Goal: Check status: Check status

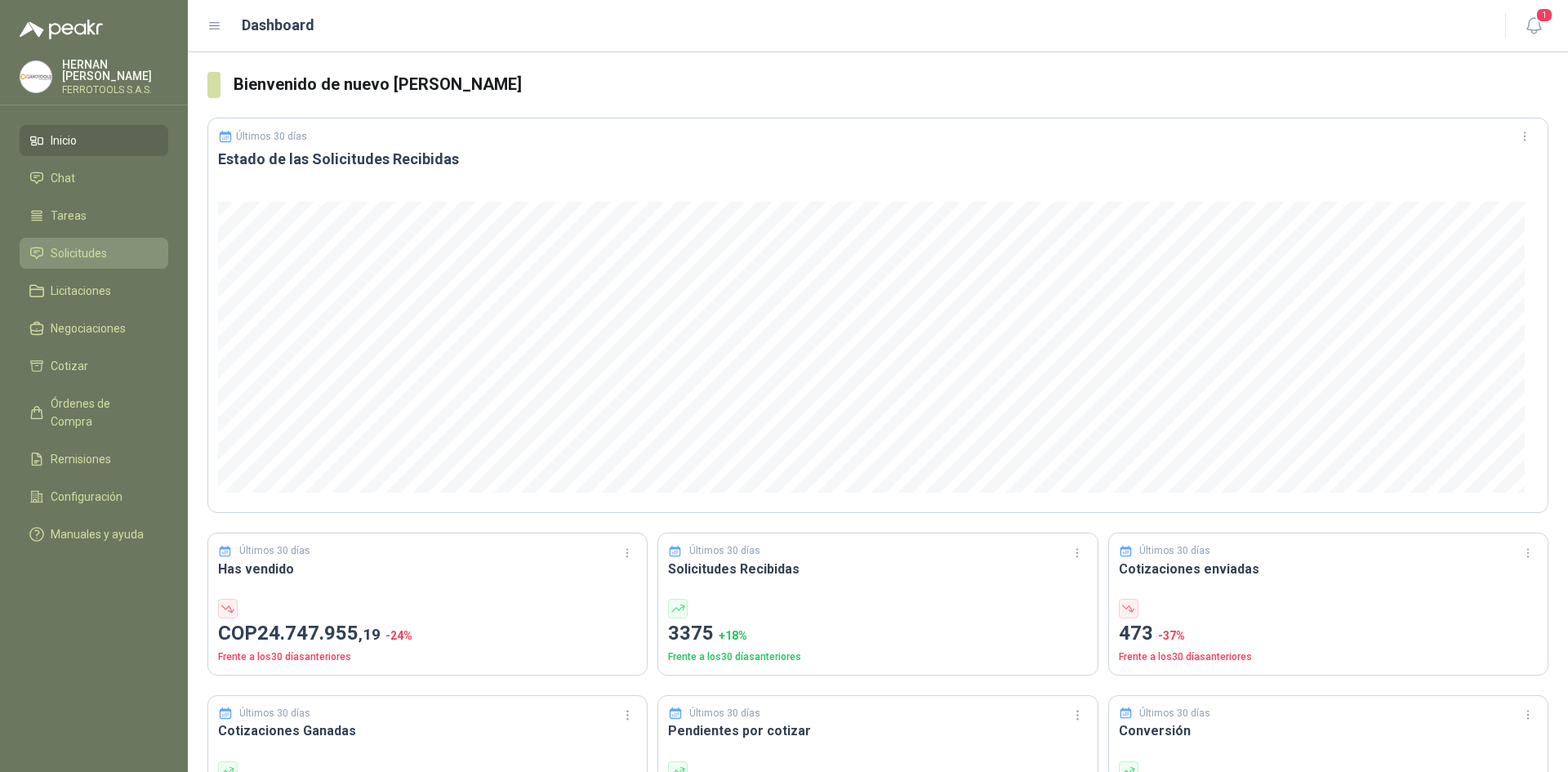
click at [118, 239] on link "Solicitudes" at bounding box center [94, 253] width 149 height 31
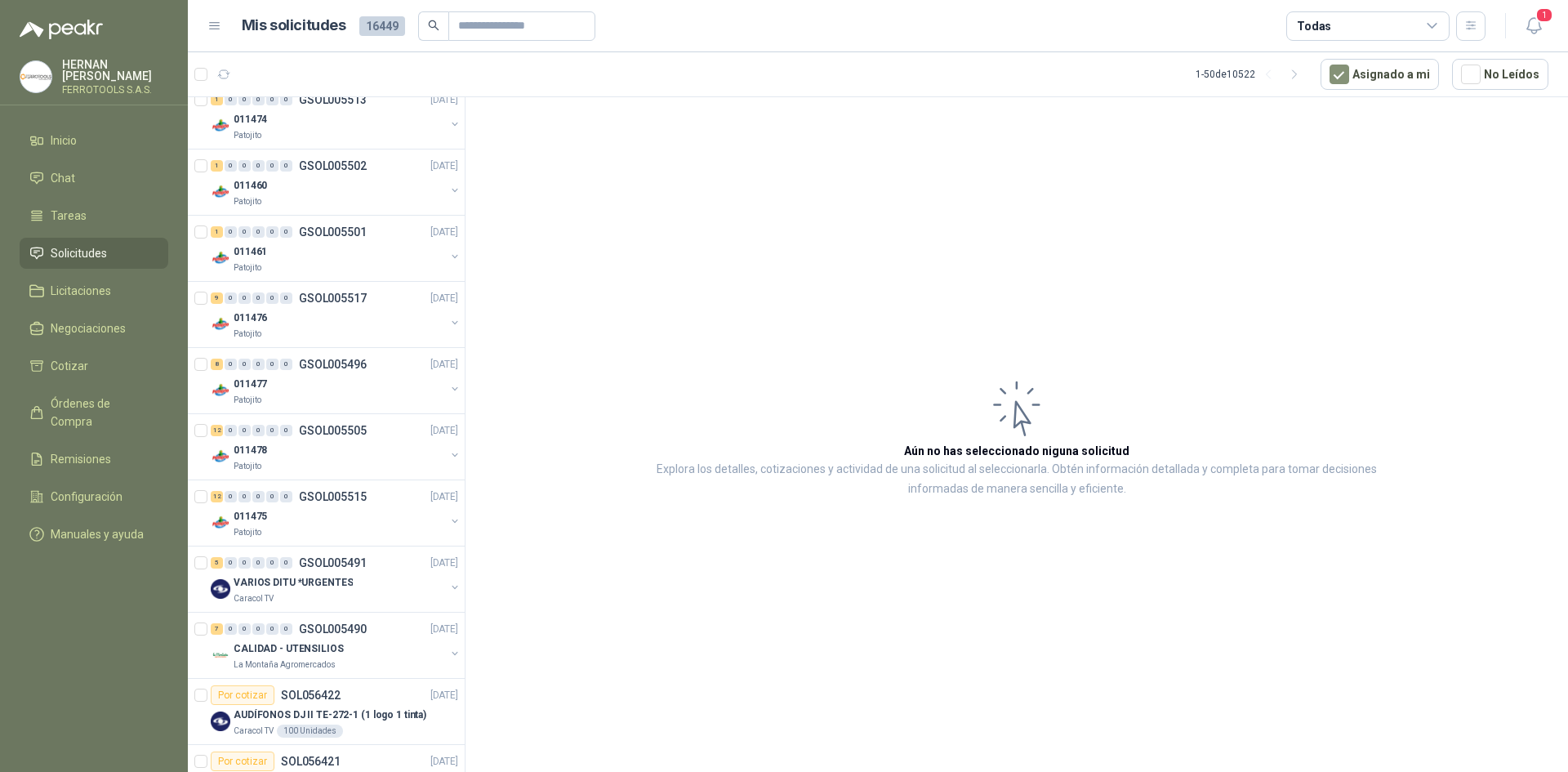
scroll to position [572, 0]
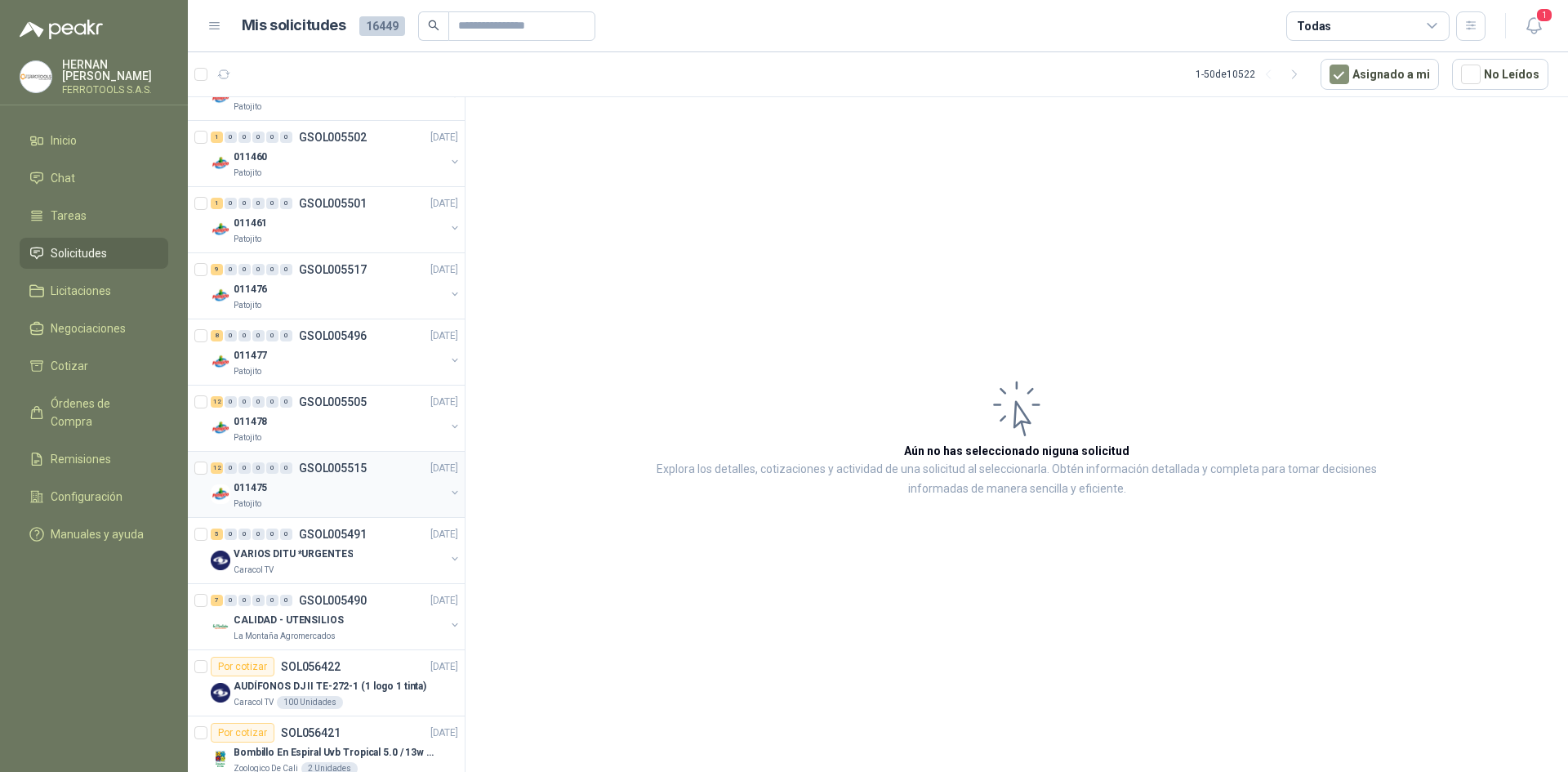
click at [332, 499] on div "Patojito" at bounding box center [339, 504] width 212 height 13
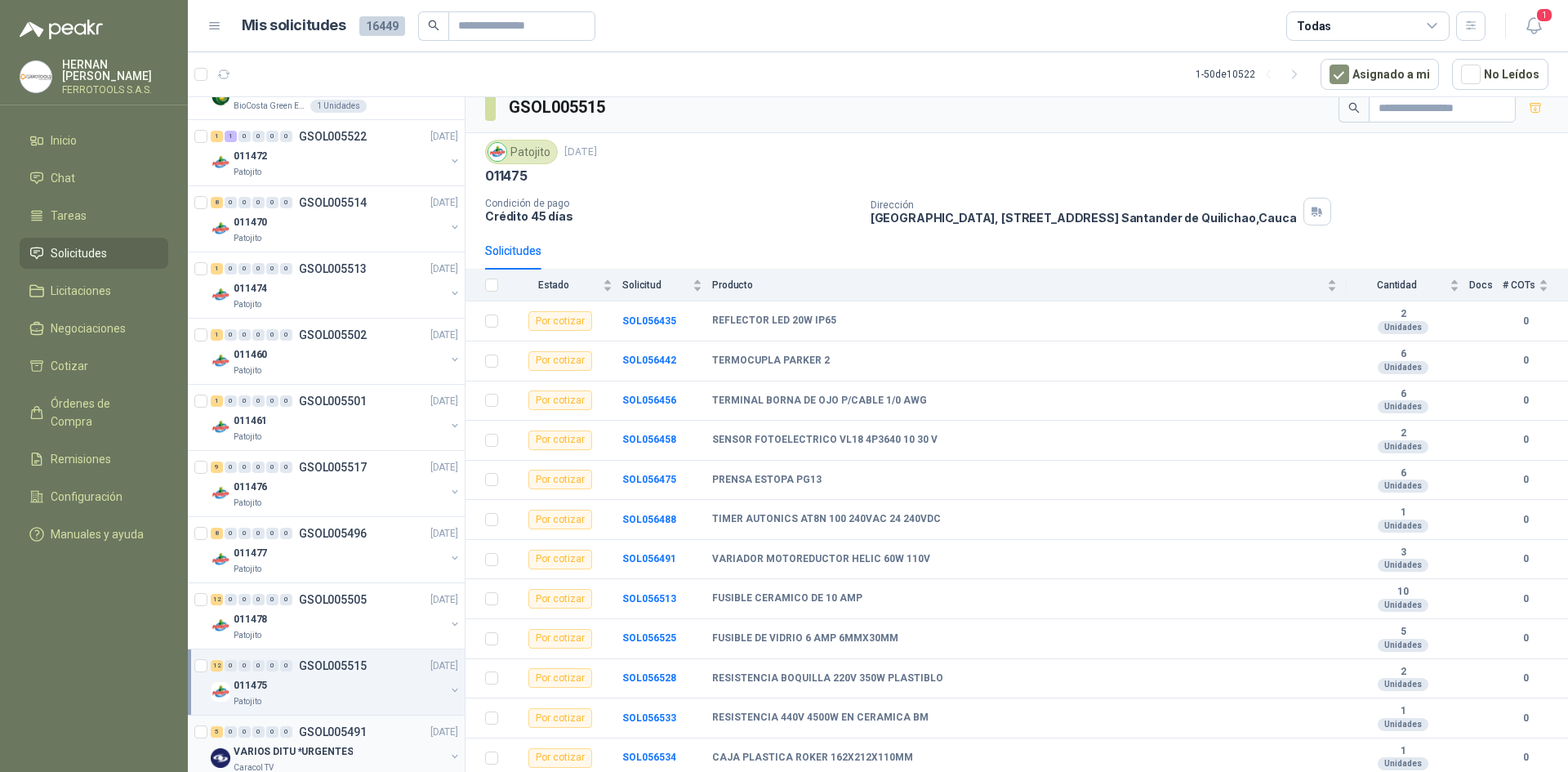
scroll to position [327, 0]
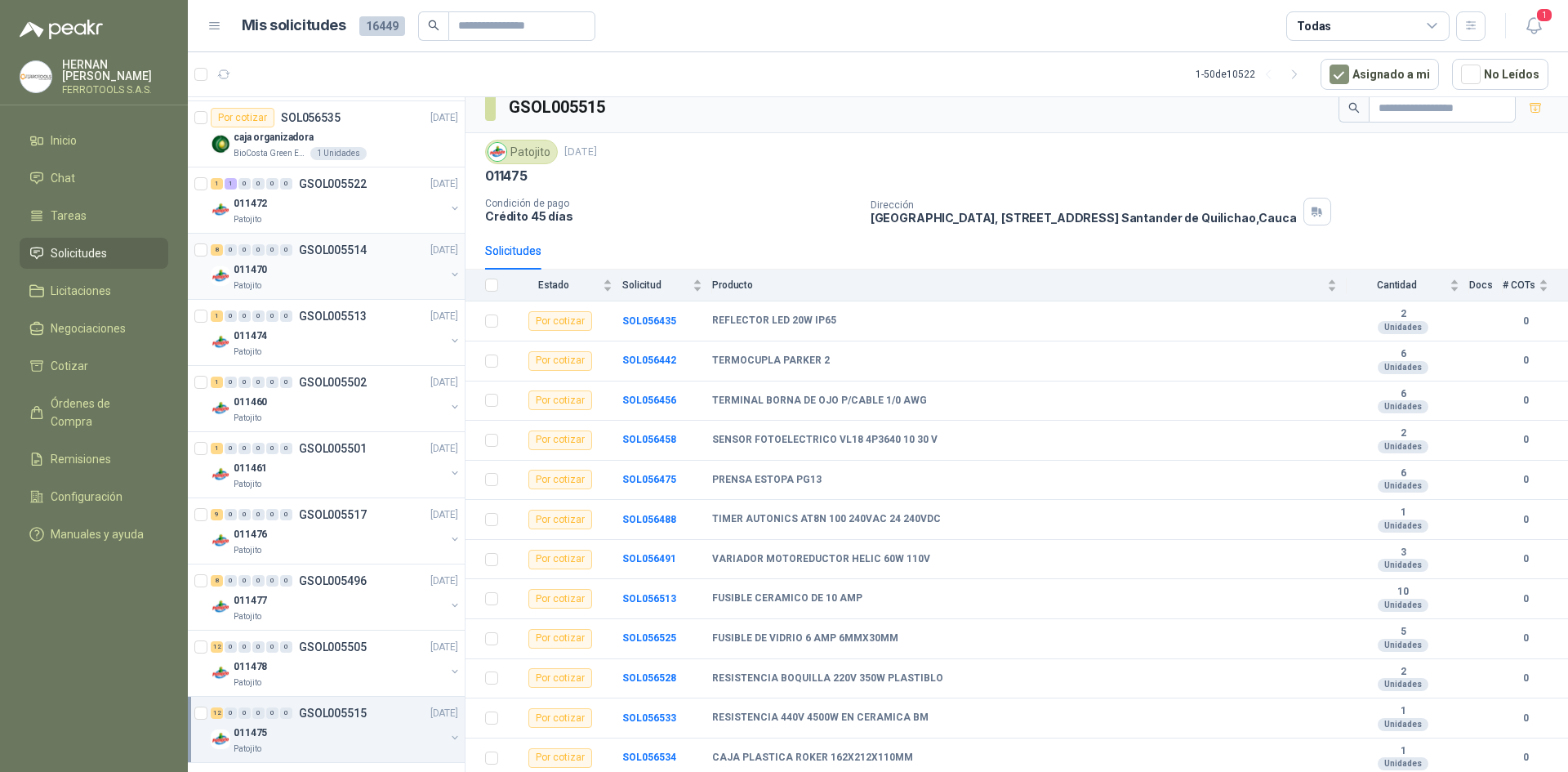
click at [340, 283] on div "Patojito" at bounding box center [339, 286] width 212 height 13
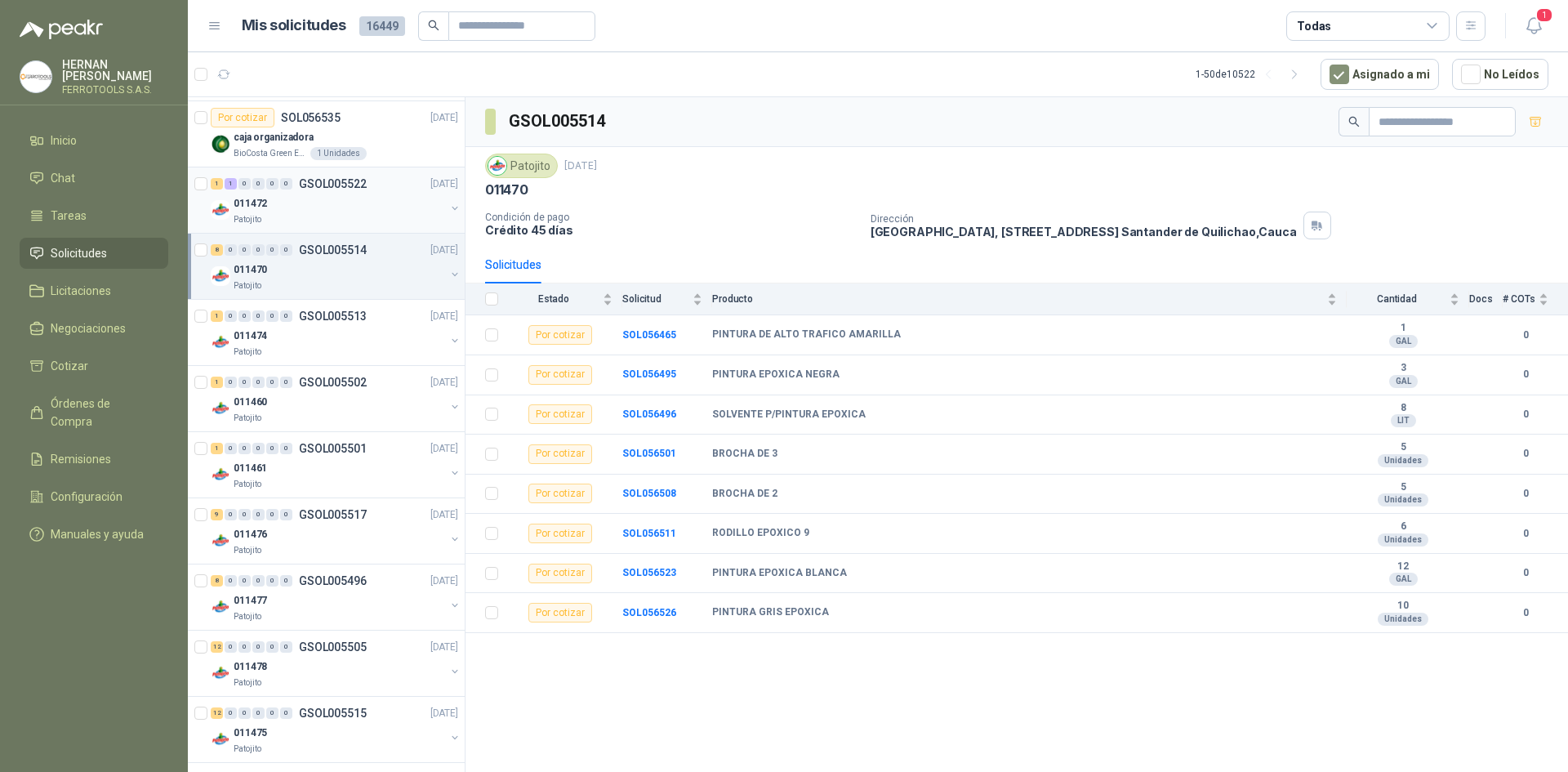
click at [329, 215] on div "Patojito" at bounding box center [339, 220] width 212 height 13
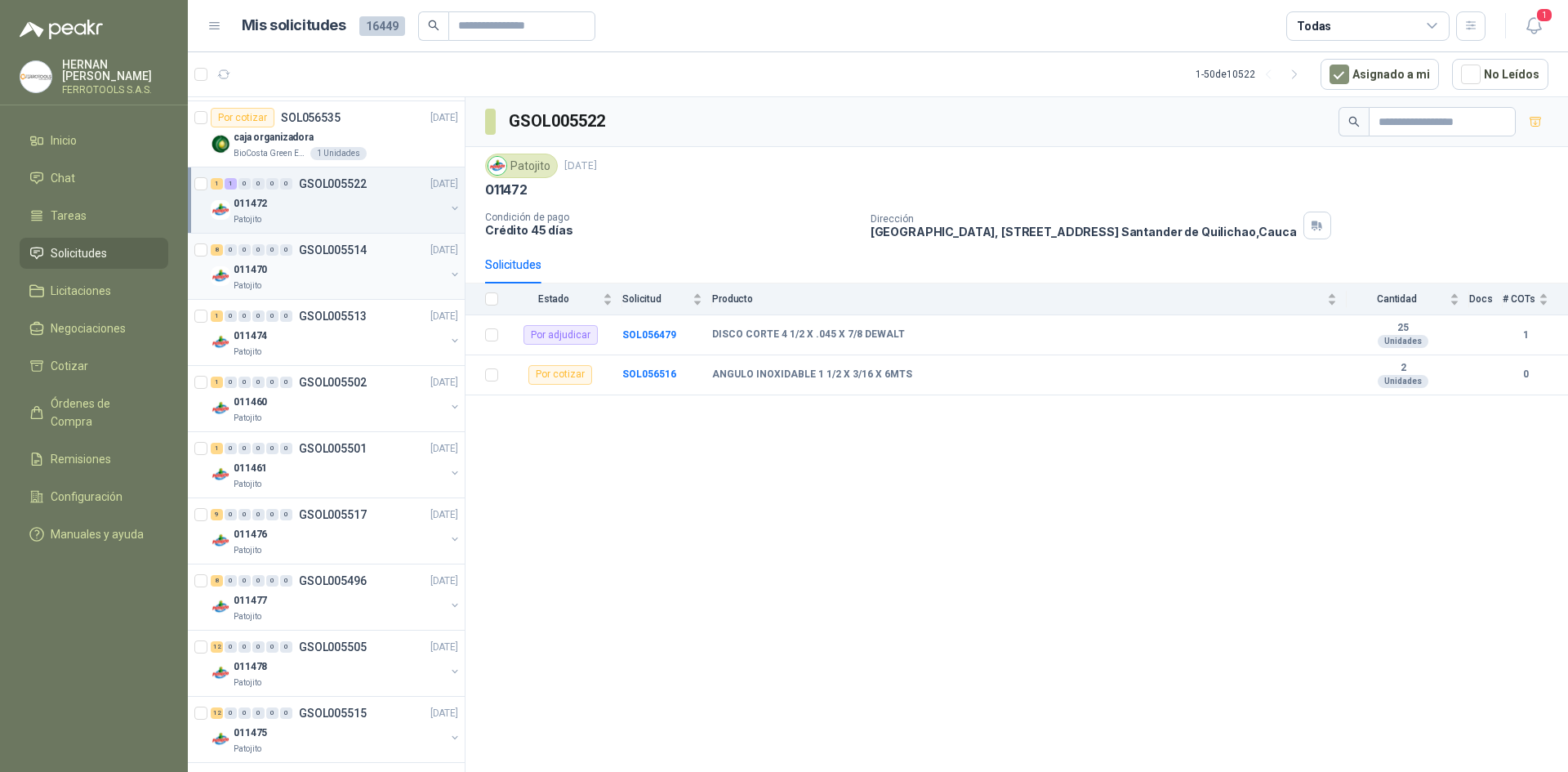
click at [318, 289] on div "Patojito" at bounding box center [339, 286] width 212 height 13
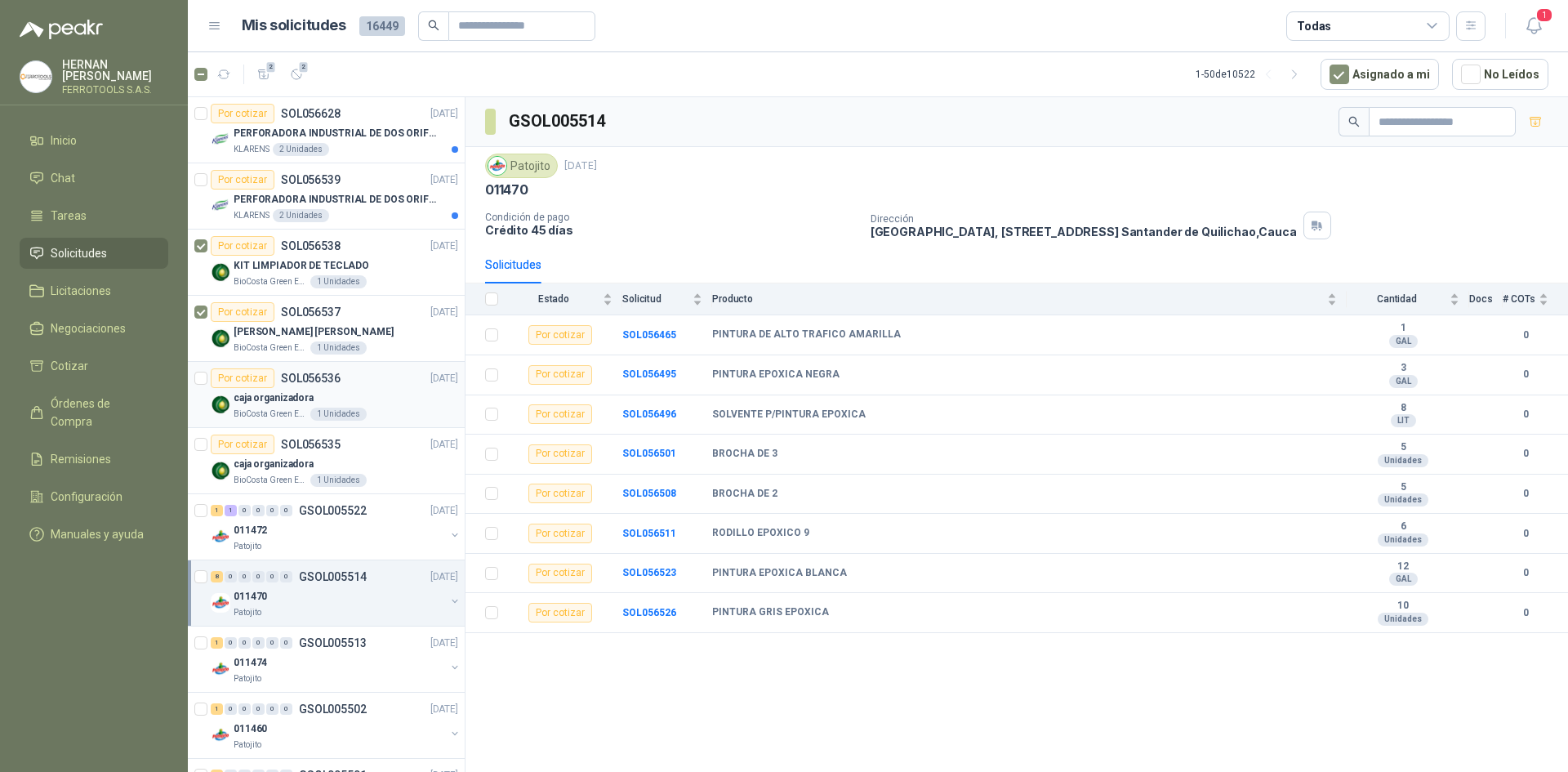
click at [208, 378] on article "Por cotizar SOL056536 [DATE] caja organizadora BioCosta Green Energy S.A.S 1 Un…" at bounding box center [326, 395] width 277 height 66
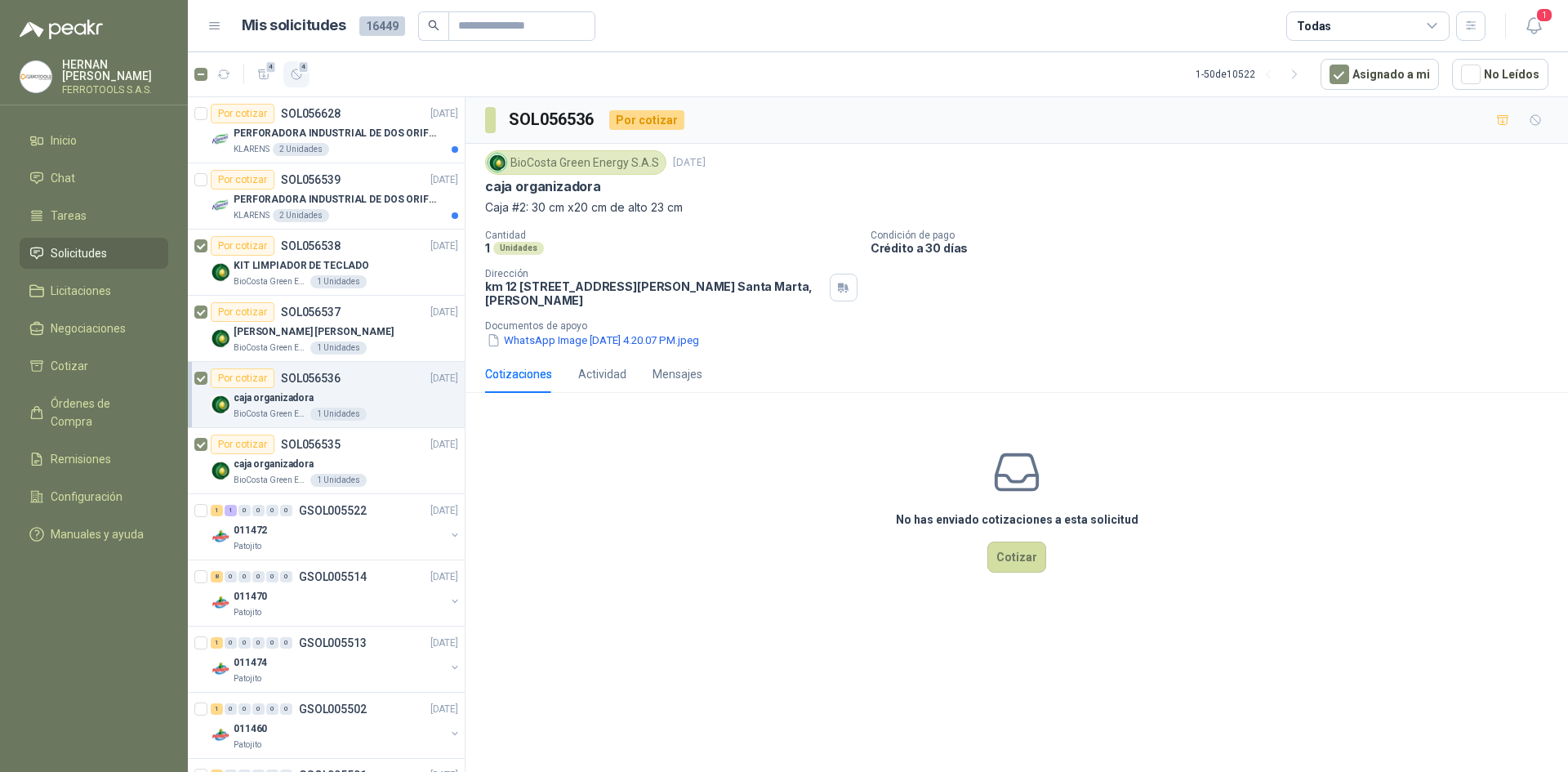
click at [297, 70] on icon "button" at bounding box center [296, 74] width 14 height 14
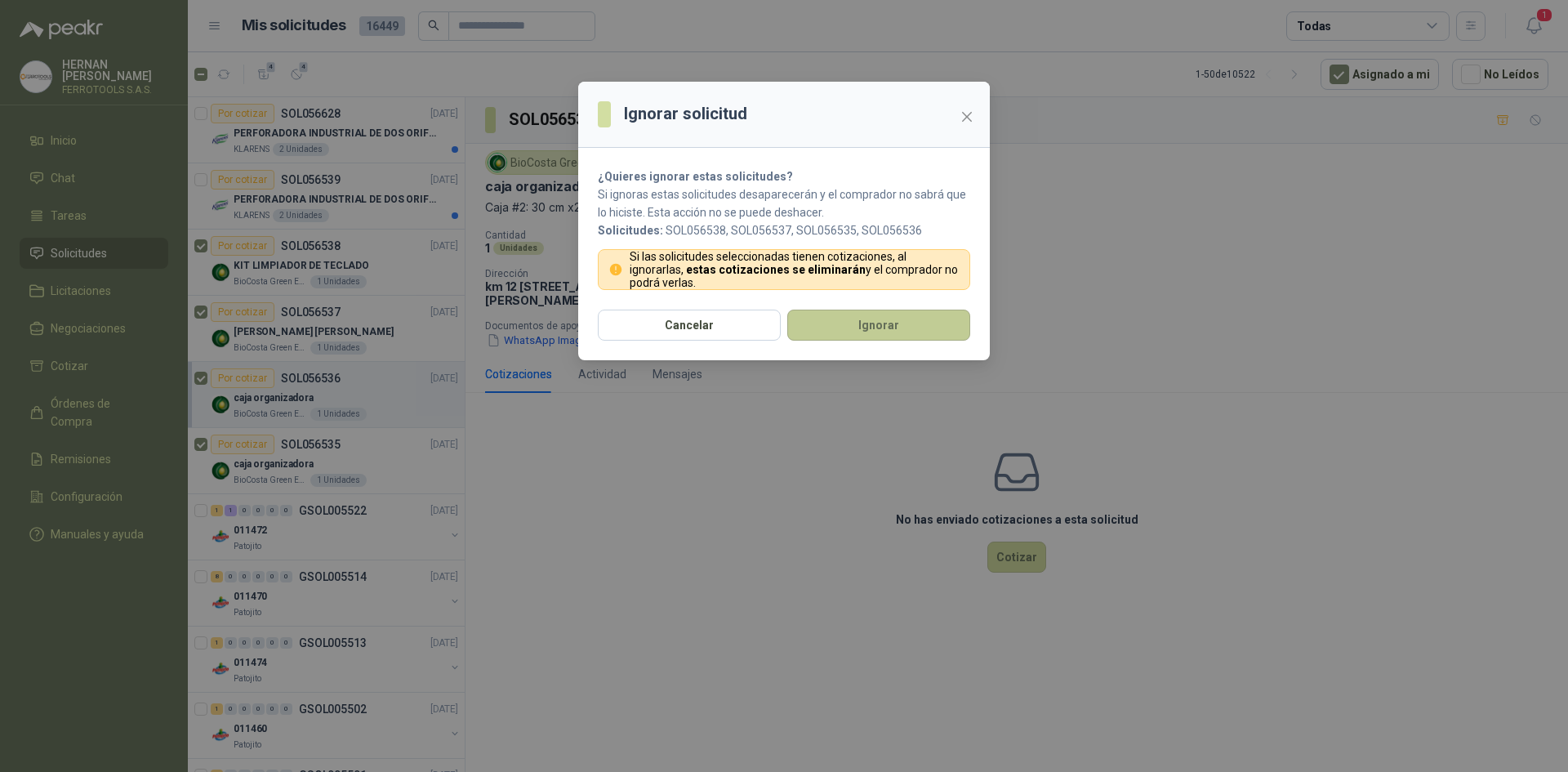
click at [853, 329] on button "Ignorar" at bounding box center [879, 325] width 183 height 31
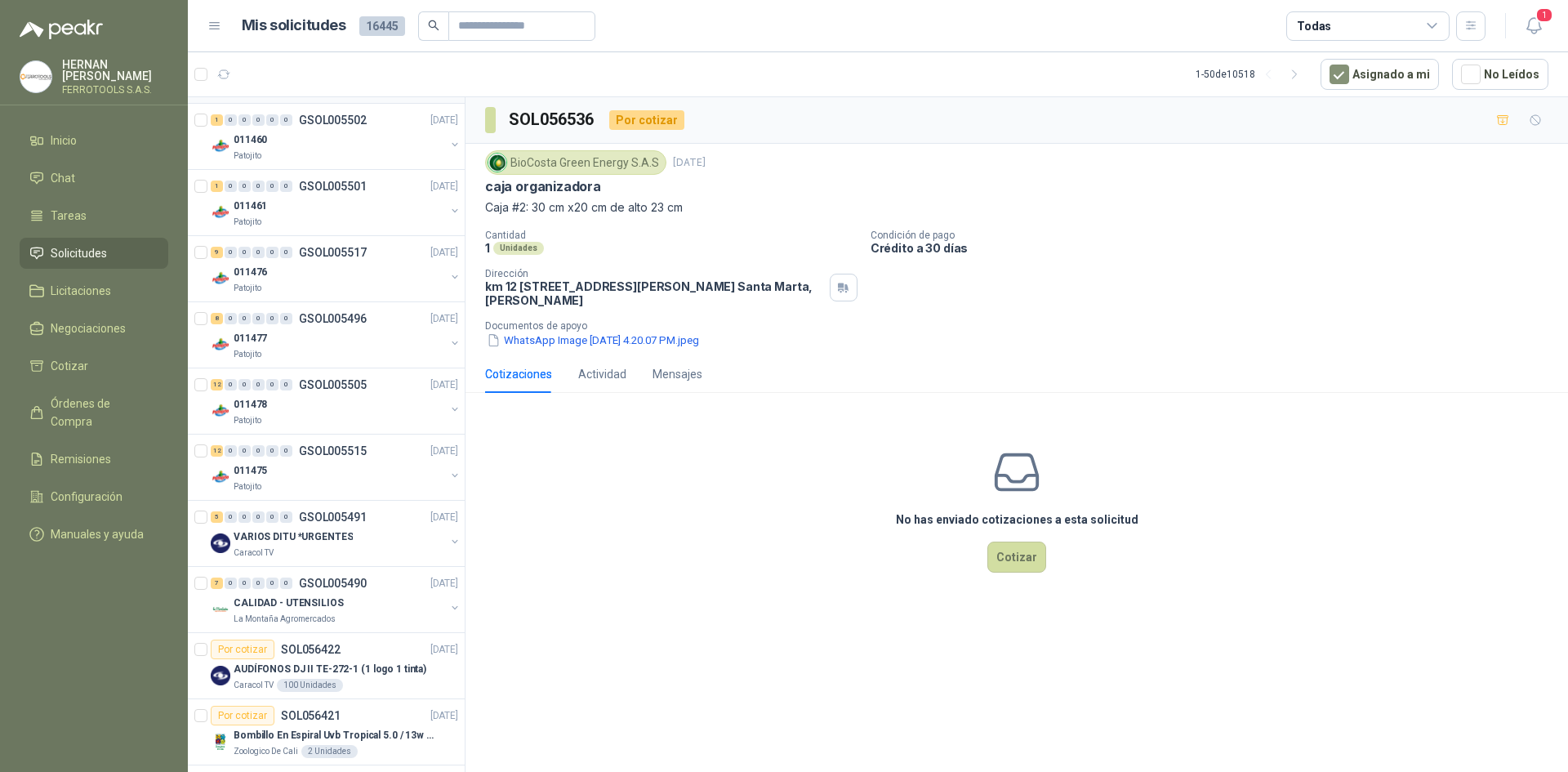
scroll to position [327, 0]
click at [350, 469] on div "011475" at bounding box center [339, 469] width 212 height 20
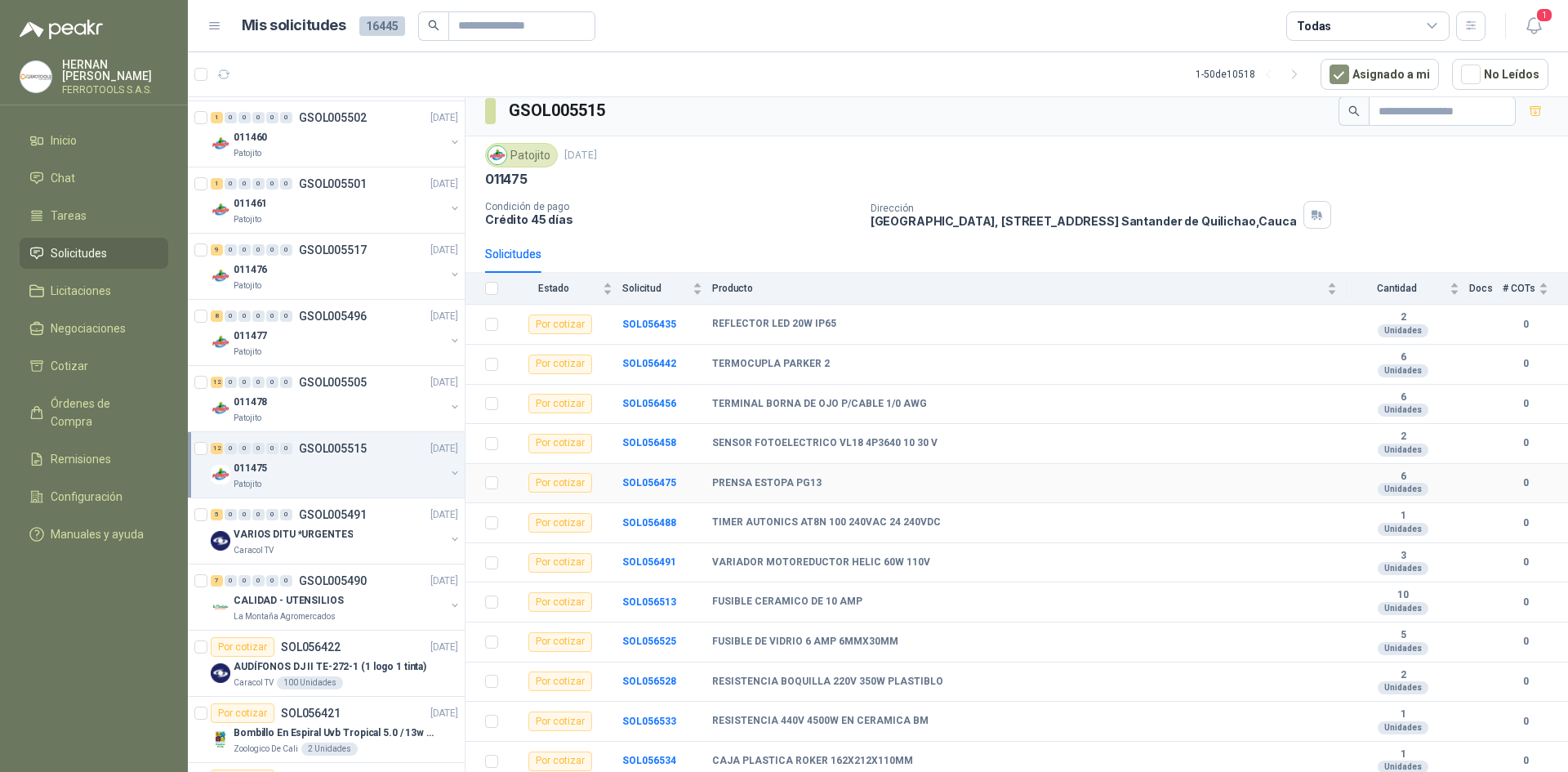
scroll to position [14, 0]
click at [354, 409] on div "011478" at bounding box center [339, 402] width 212 height 20
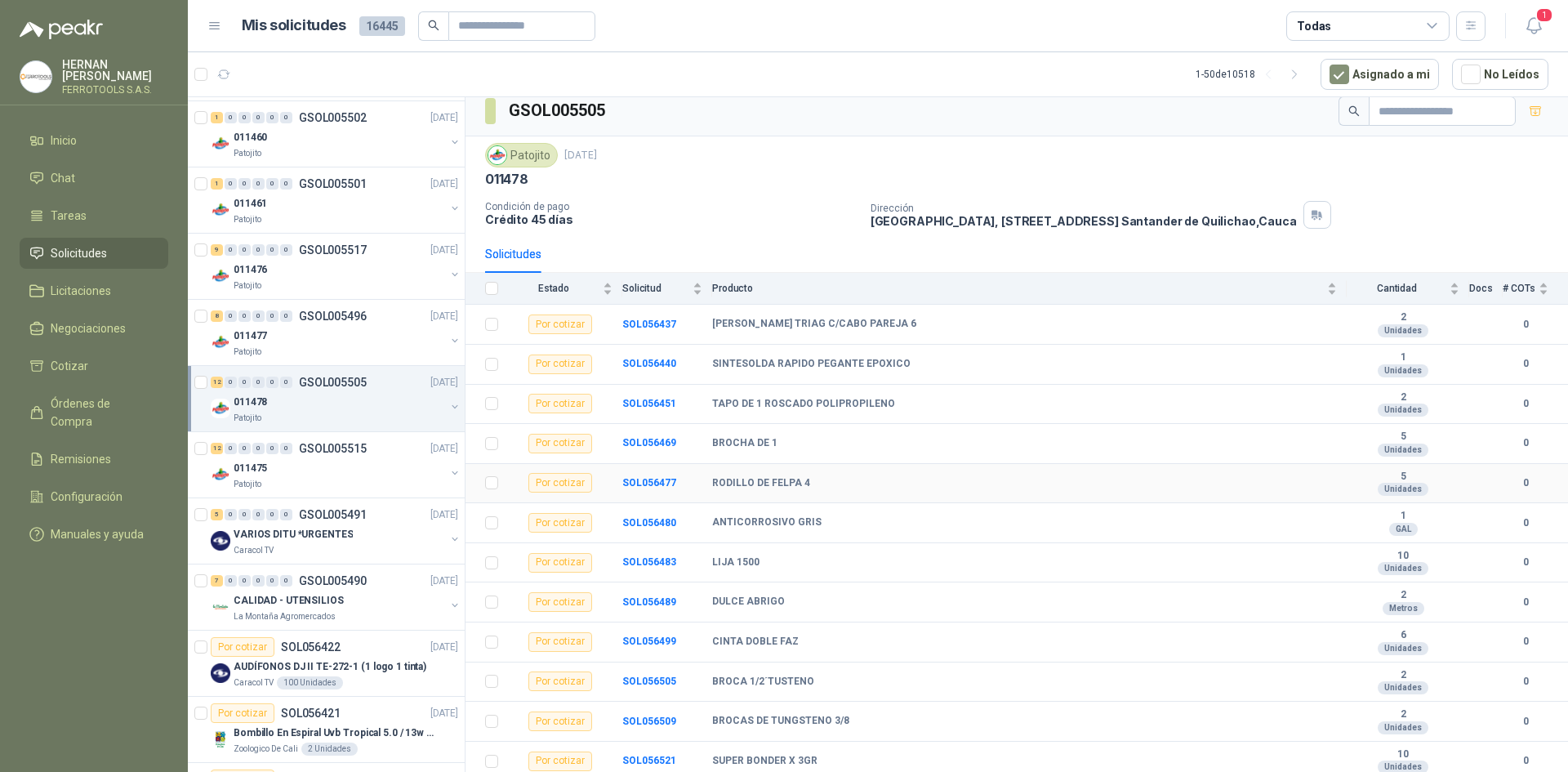
scroll to position [14, 0]
click at [321, 351] on div "Patojito" at bounding box center [339, 352] width 212 height 13
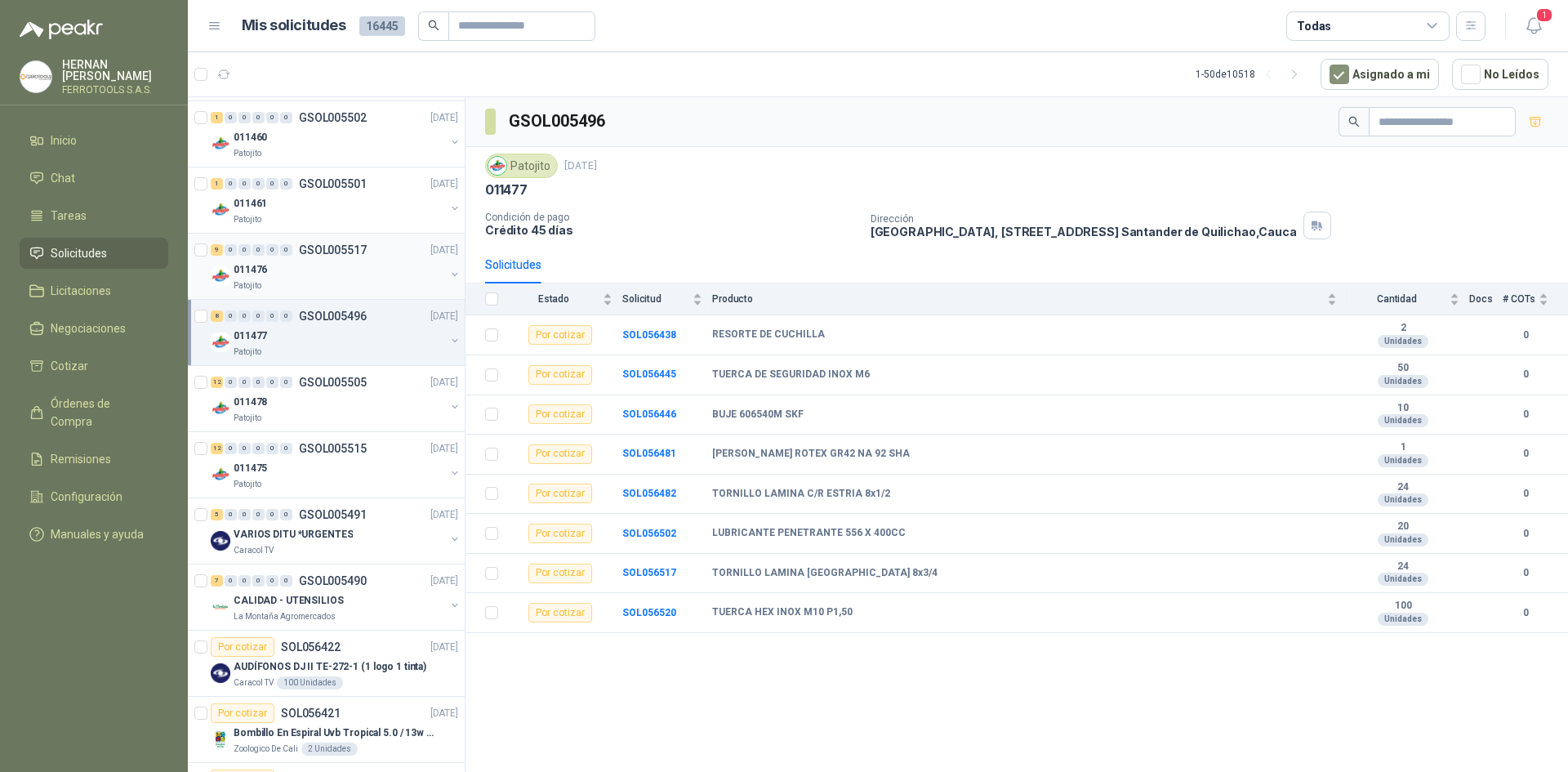
click at [335, 287] on div "Patojito" at bounding box center [339, 286] width 212 height 13
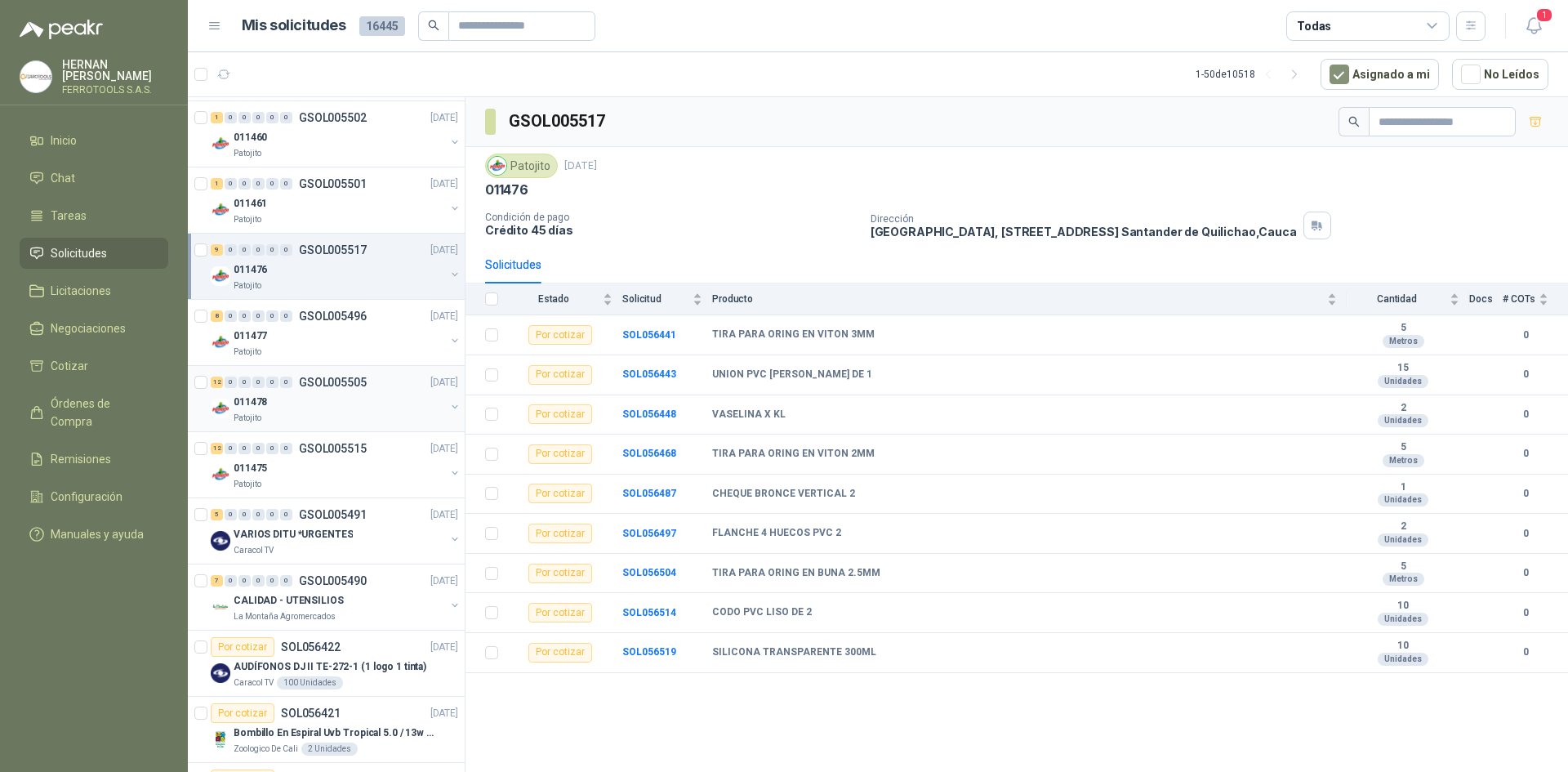
scroll to position [245, 0]
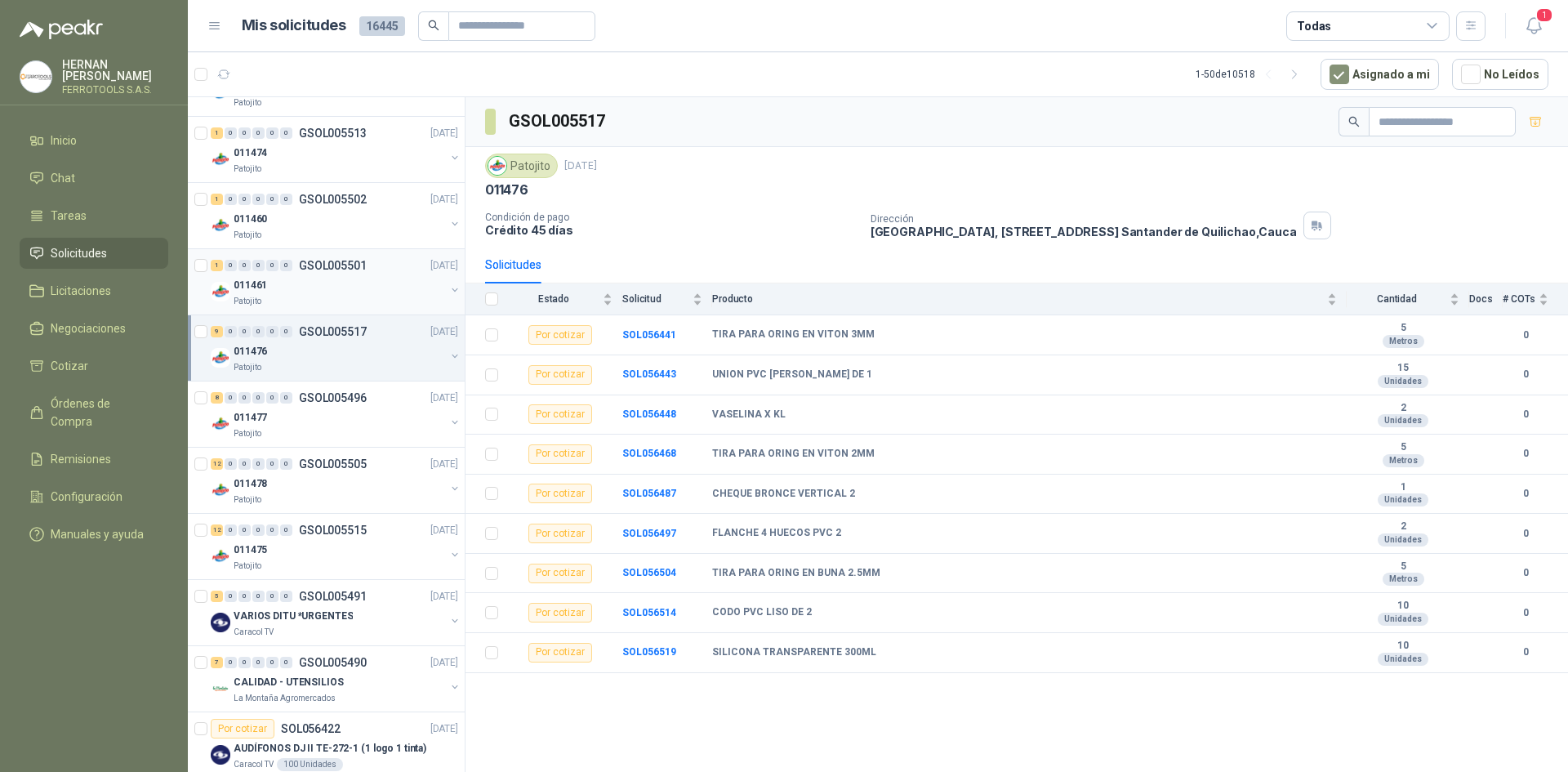
click at [362, 296] on div "Patojito" at bounding box center [339, 302] width 212 height 13
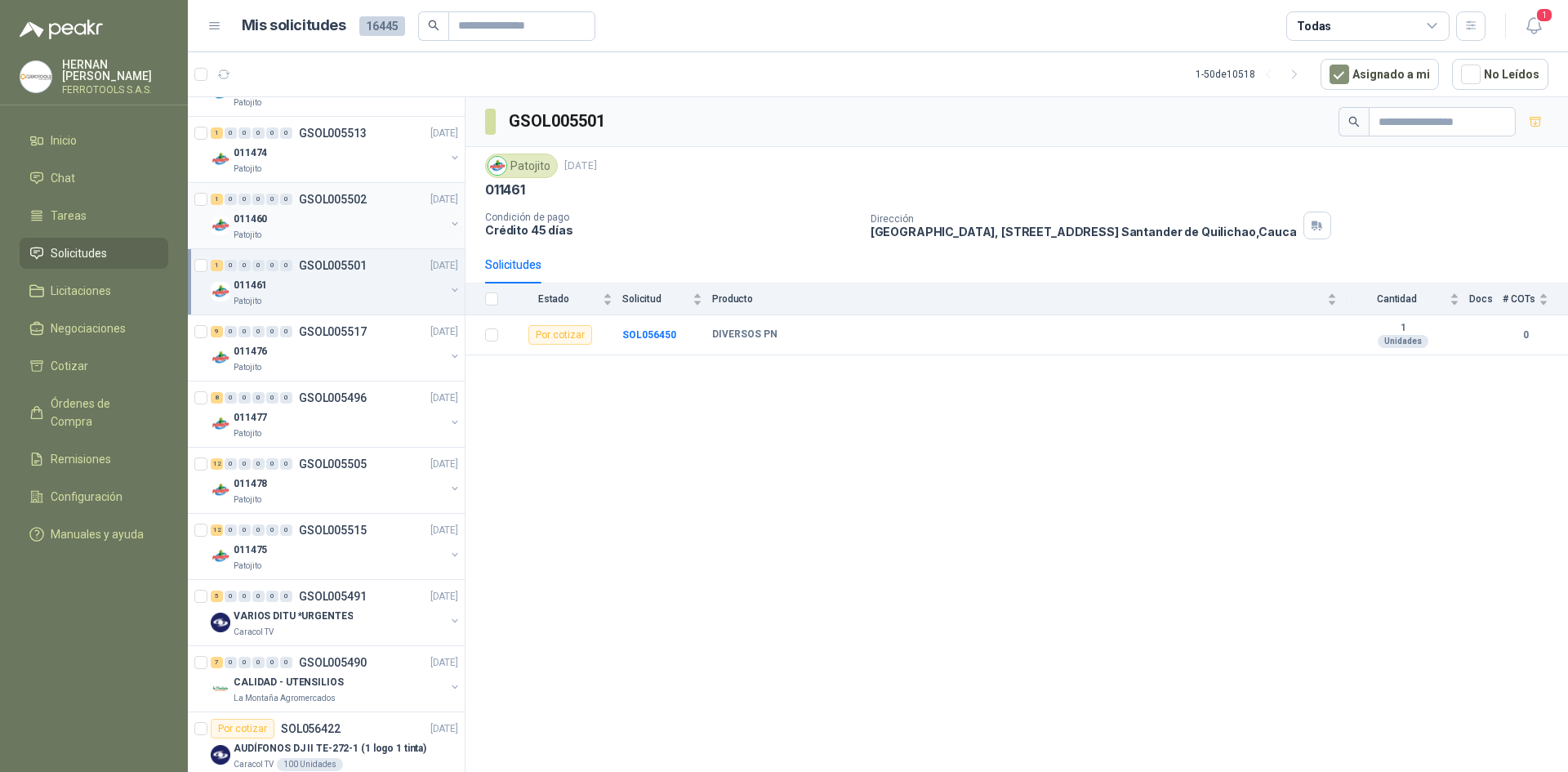
click at [354, 226] on div "011460" at bounding box center [339, 219] width 212 height 20
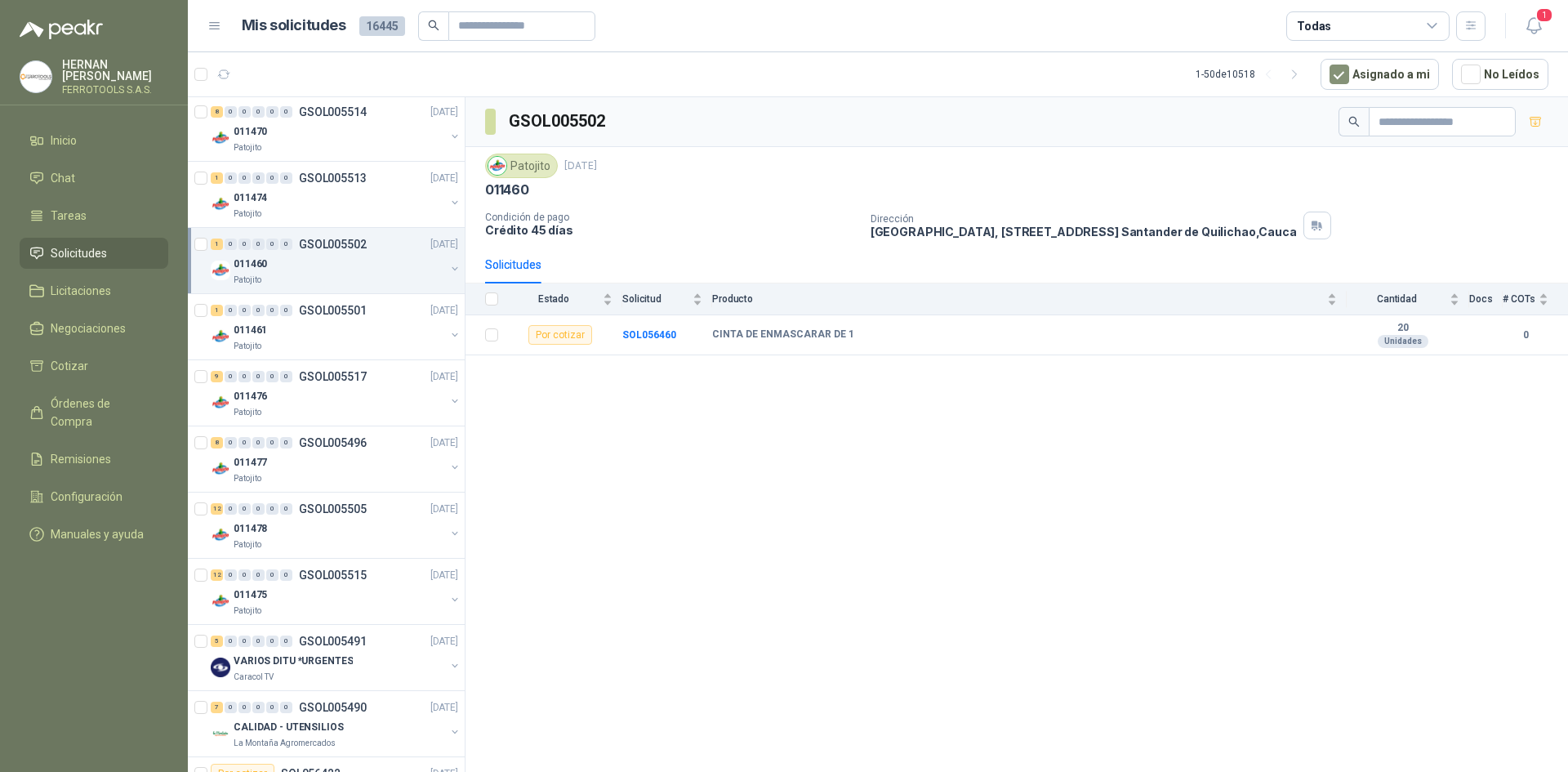
scroll to position [163, 0]
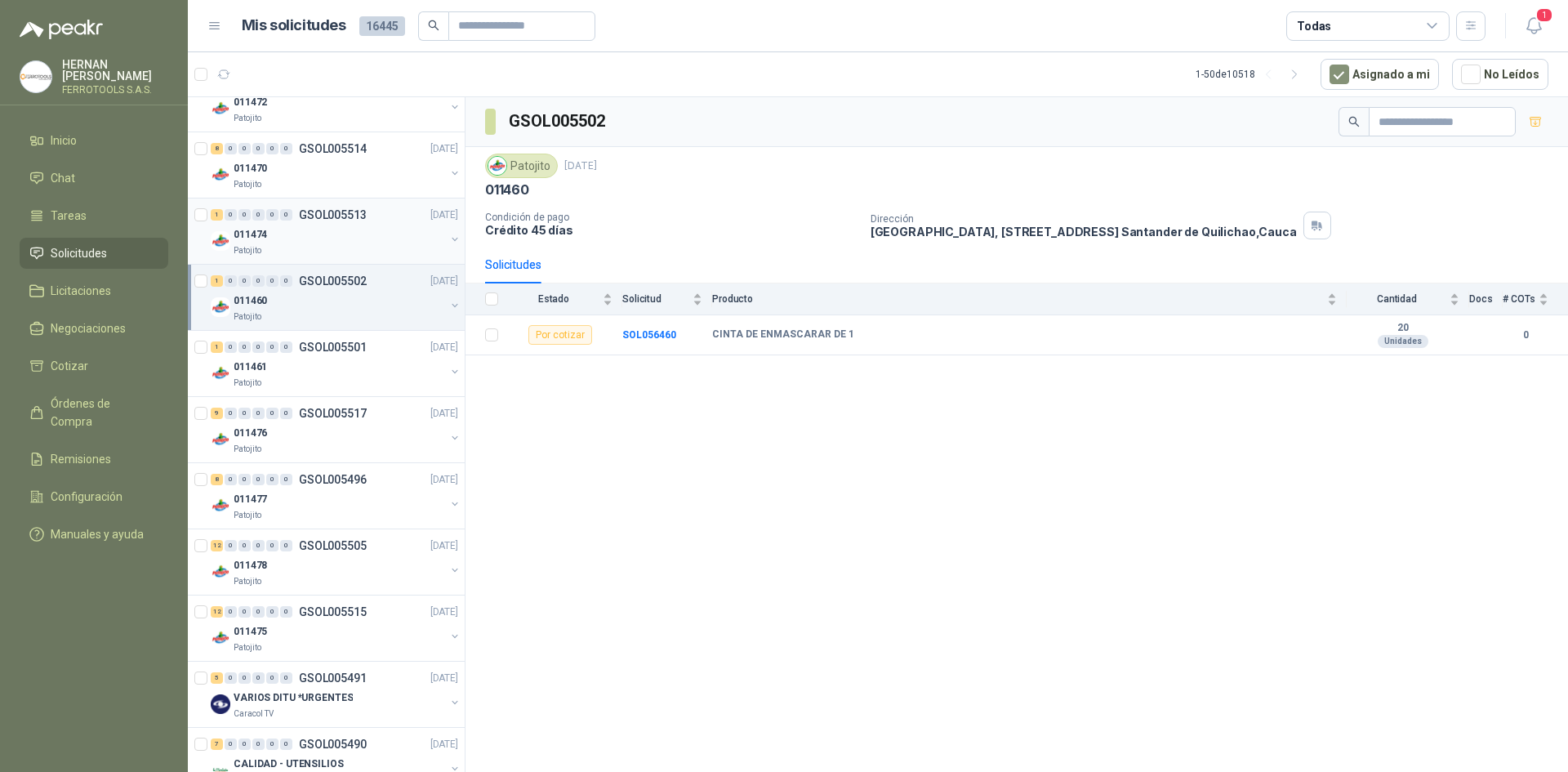
click at [351, 228] on div "011474" at bounding box center [339, 234] width 212 height 20
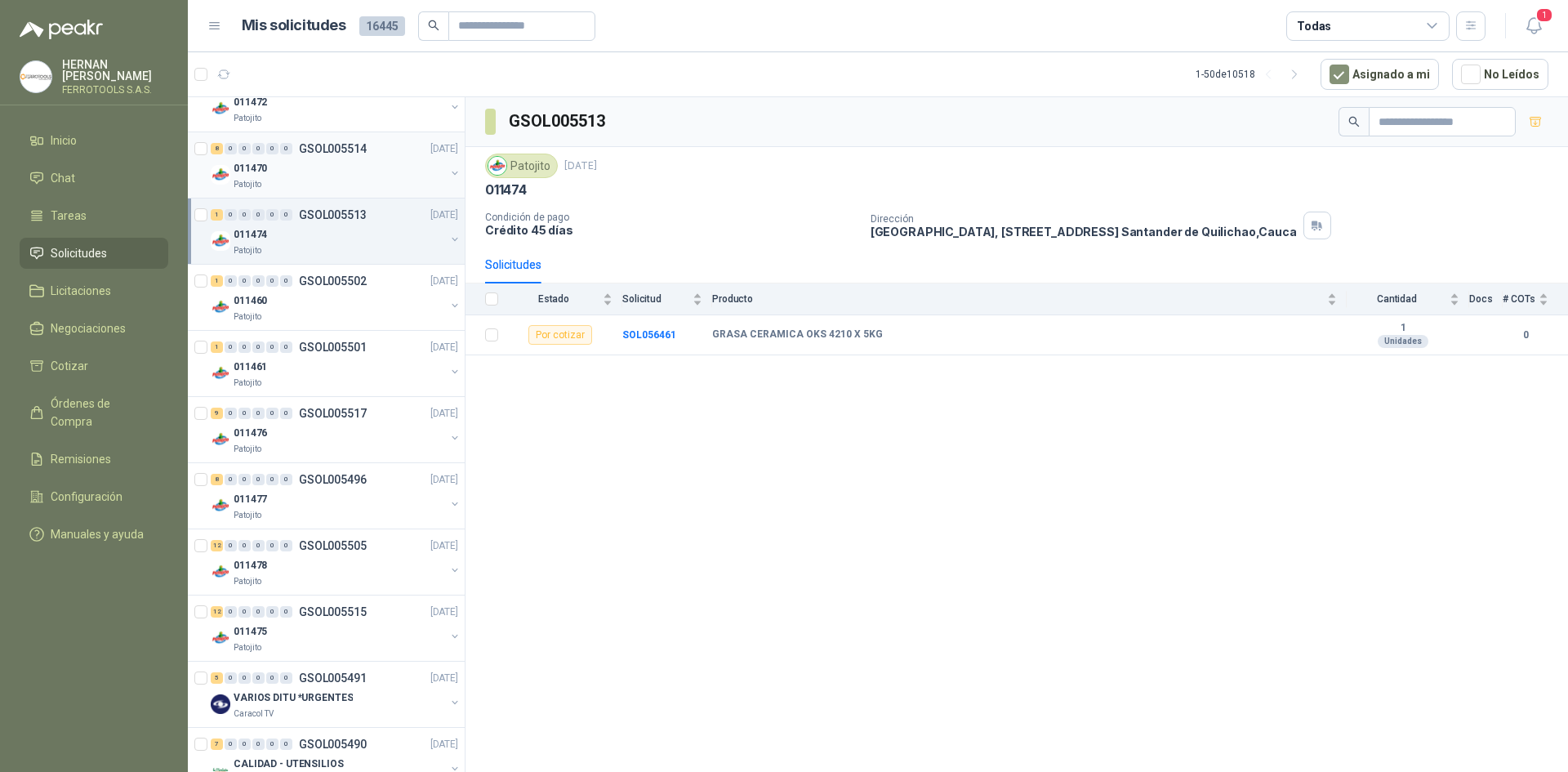
click at [339, 183] on div "Patojito" at bounding box center [339, 184] width 212 height 13
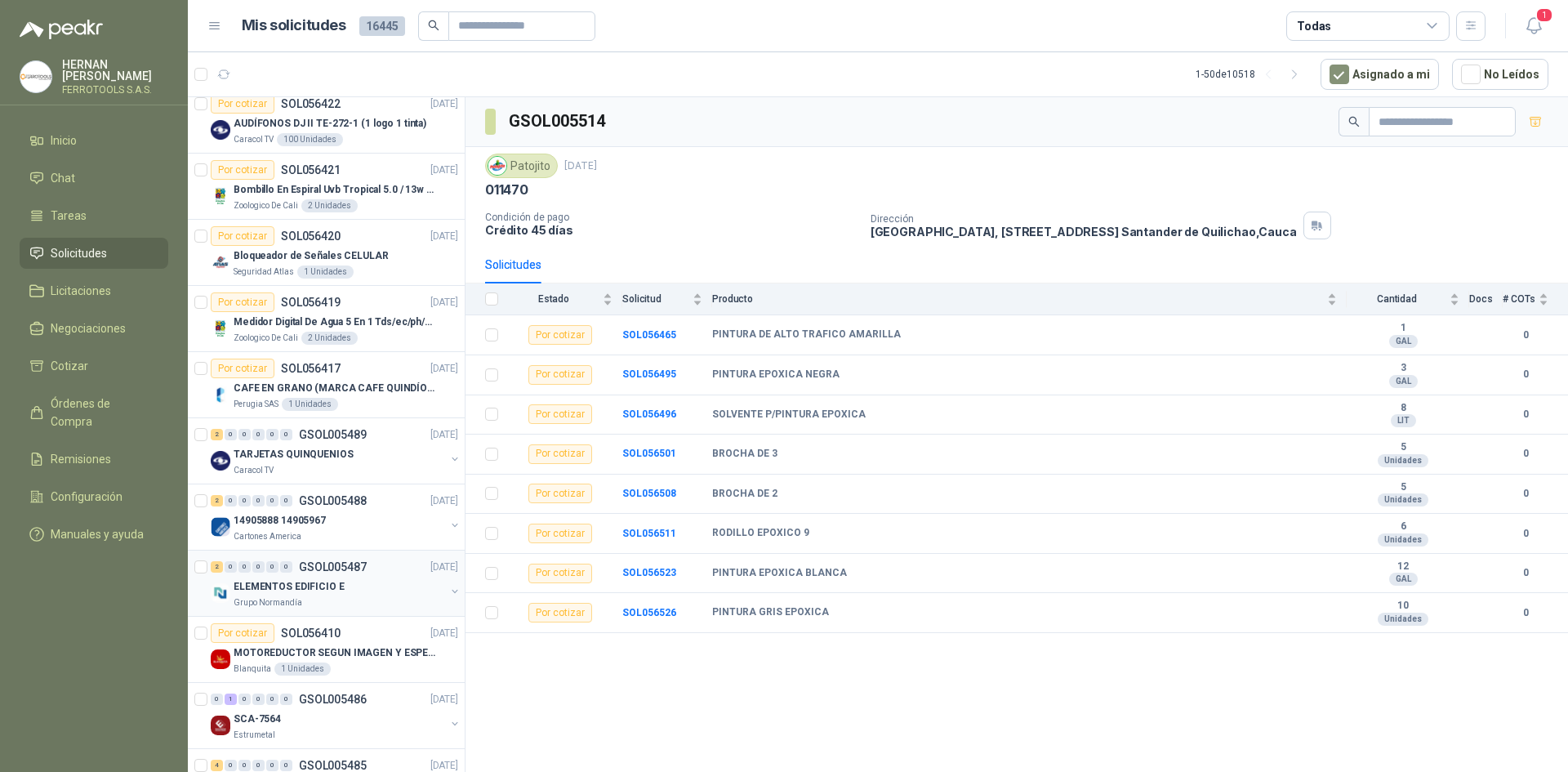
scroll to position [899, 0]
